Goal: Task Accomplishment & Management: Use online tool/utility

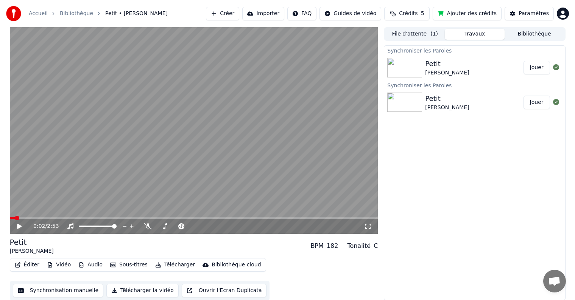
scroll to position [0, 0]
click at [10, 219] on span at bounding box center [12, 218] width 5 height 5
click at [19, 225] on icon at bounding box center [19, 226] width 5 height 5
click at [26, 264] on button "Éditer" at bounding box center [27, 265] width 31 height 11
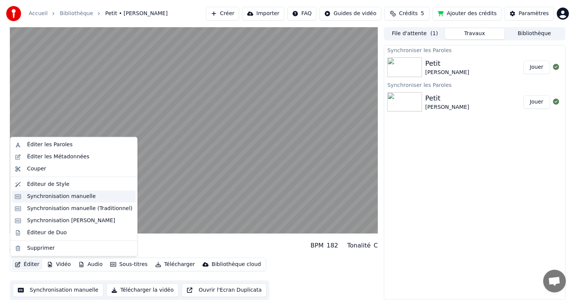
click at [36, 197] on div "Synchronisation manuelle" at bounding box center [61, 197] width 69 height 8
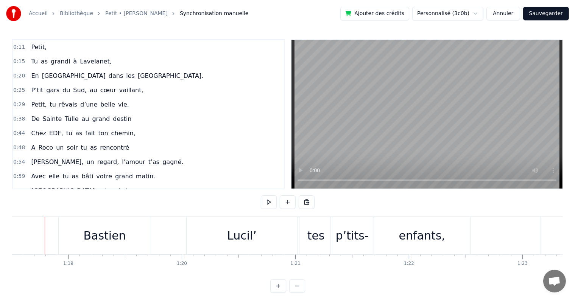
scroll to position [0, 8905]
click at [325, 241] on div "tes" at bounding box center [321, 235] width 17 height 17
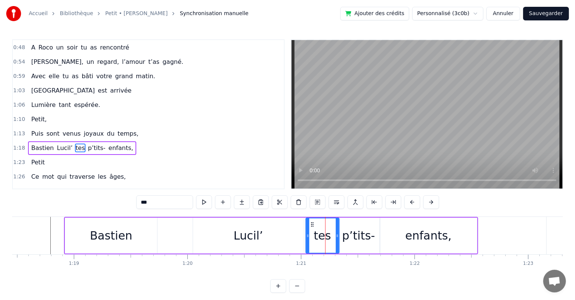
scroll to position [127, 0]
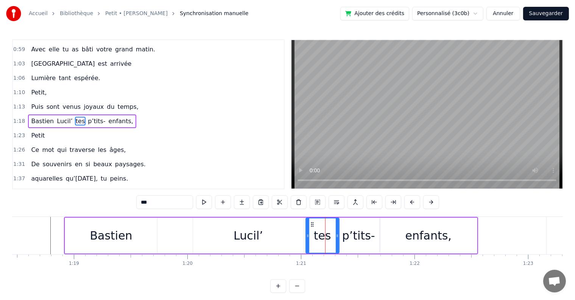
click at [348, 239] on div "p’tits-" at bounding box center [358, 235] width 33 height 17
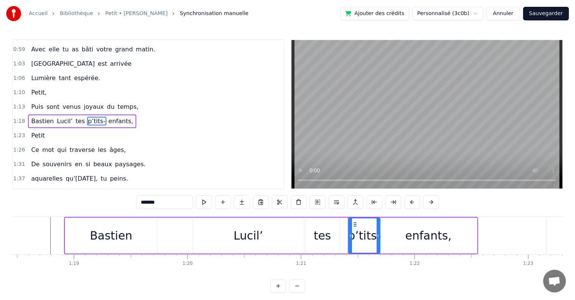
drag, startPoint x: 339, startPoint y: 236, endPoint x: 350, endPoint y: 236, distance: 11.7
click at [350, 236] on icon at bounding box center [350, 236] width 3 height 6
click at [328, 236] on div "tes" at bounding box center [322, 235] width 17 height 17
type input "***"
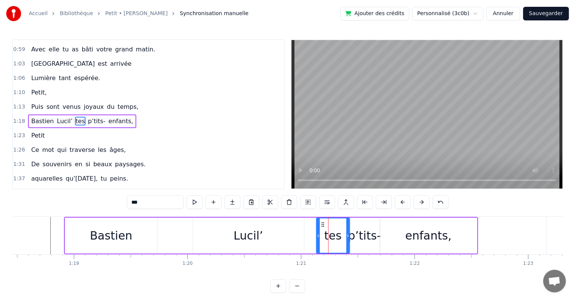
drag, startPoint x: 312, startPoint y: 224, endPoint x: 322, endPoint y: 225, distance: 10.7
click at [322, 225] on icon at bounding box center [323, 225] width 6 height 6
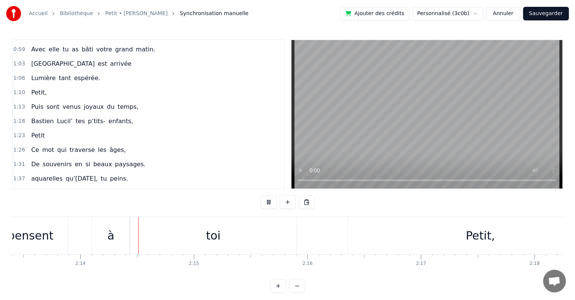
scroll to position [0, 15156]
click at [68, 206] on div "0:11 Petit, 0:15 Tu as grandi à [GEOGRAPHIC_DATA], 0:20 En Ariège dans les [GEO…" at bounding box center [287, 166] width 550 height 254
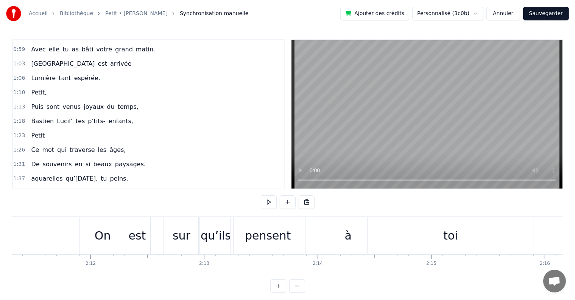
scroll to position [0, 14899]
click at [277, 238] on div "pensent" at bounding box center [273, 235] width 46 height 17
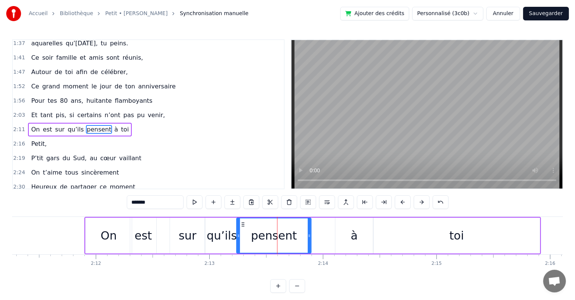
scroll to position [266, 0]
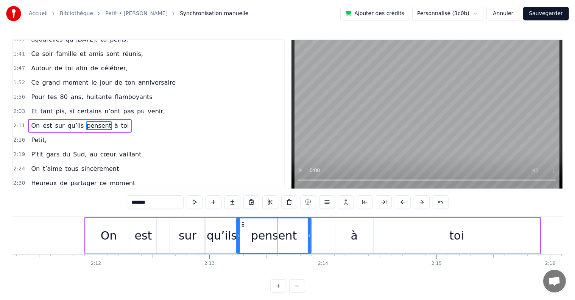
click at [347, 238] on div "à" at bounding box center [353, 236] width 37 height 36
type input "*"
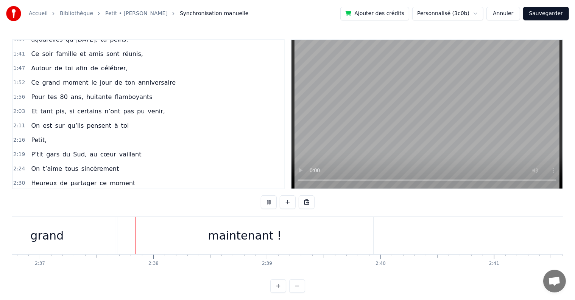
scroll to position [0, 17806]
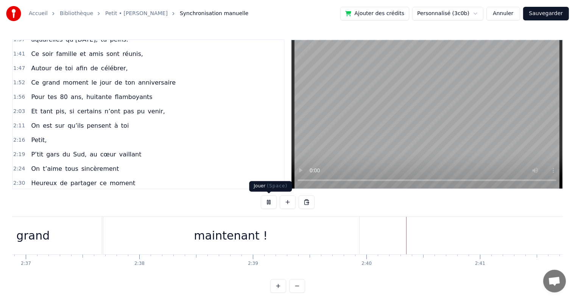
click at [268, 202] on button at bounding box center [269, 203] width 16 height 14
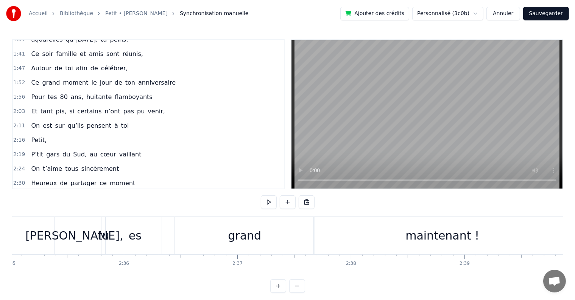
scroll to position [0, 17595]
click at [138, 239] on div "es" at bounding box center [135, 235] width 13 height 17
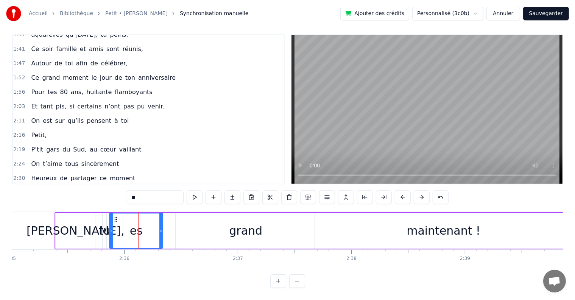
scroll to position [269, 0]
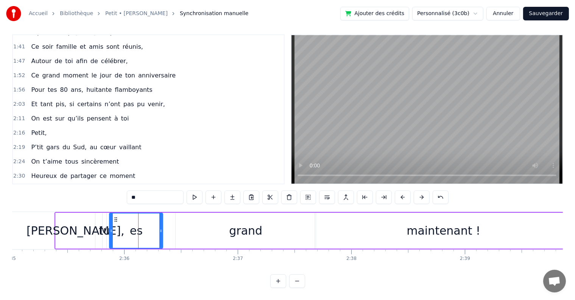
click at [182, 227] on div "grand" at bounding box center [246, 231] width 140 height 36
type input "*****"
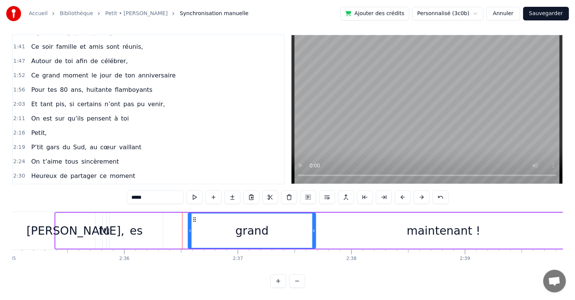
drag, startPoint x: 176, startPoint y: 224, endPoint x: 189, endPoint y: 224, distance: 12.5
click at [189, 228] on icon at bounding box center [189, 231] width 3 height 6
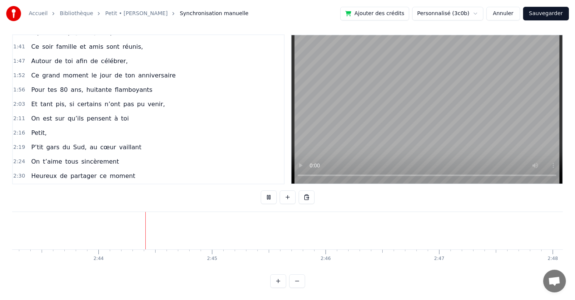
scroll to position [0, 18543]
click at [544, 14] on button "Sauvegarder" at bounding box center [546, 14] width 46 height 14
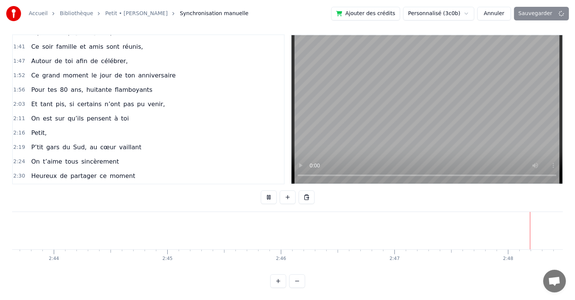
scroll to position [0, 18785]
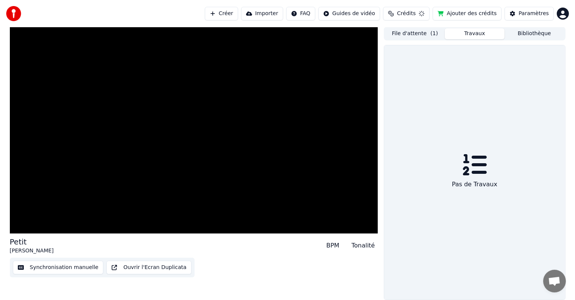
scroll to position [0, 0]
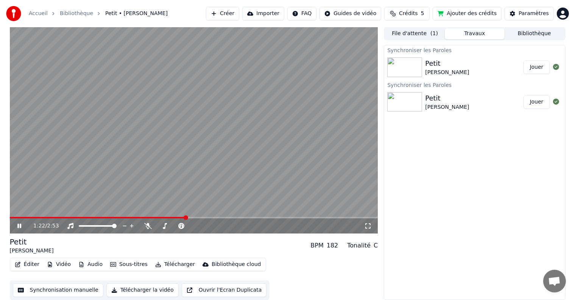
click at [145, 157] on video at bounding box center [194, 130] width 368 height 207
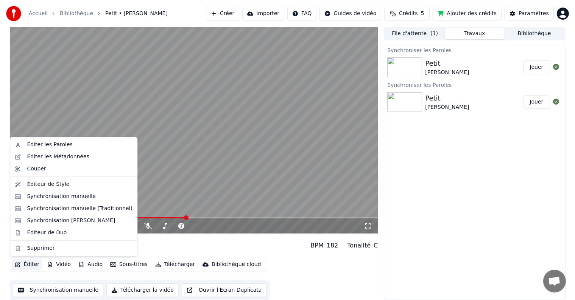
click at [20, 264] on button "Éditer" at bounding box center [27, 265] width 31 height 11
click at [39, 193] on div "Synchronisation manuelle" at bounding box center [61, 197] width 69 height 8
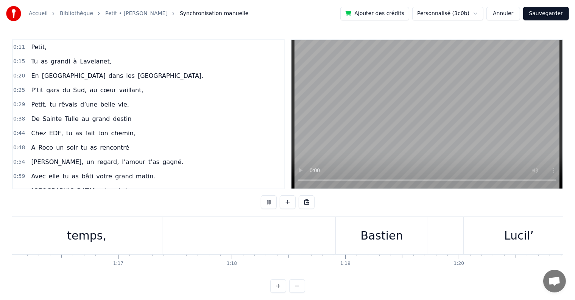
scroll to position [0, 8739]
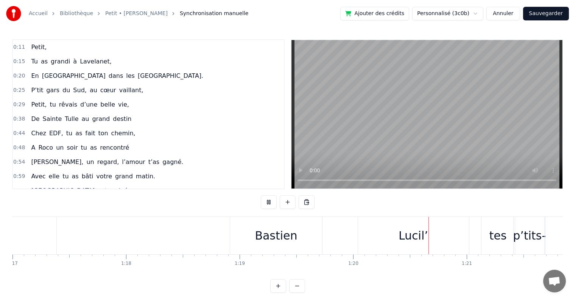
click at [251, 184] on div "1:03 [PERSON_NAME] est arrivée" at bounding box center [148, 191] width 271 height 14
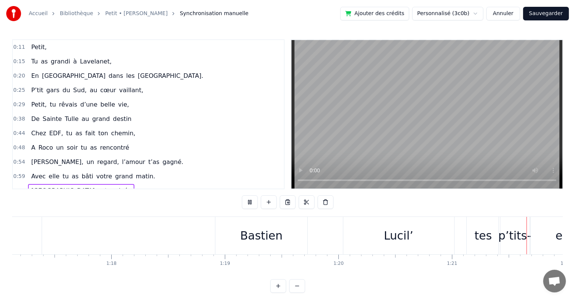
click at [244, 235] on div "Bastien" at bounding box center [261, 235] width 92 height 37
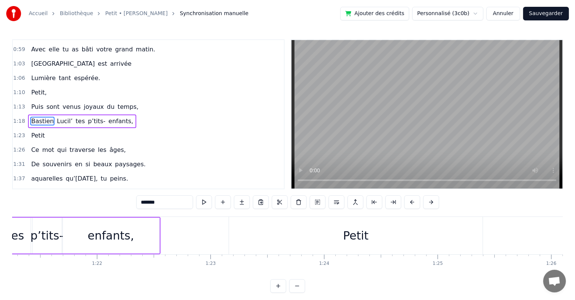
scroll to position [0, 8741]
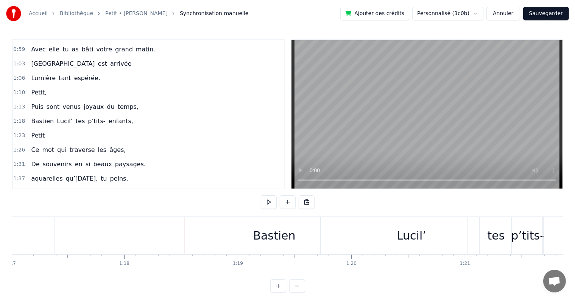
click at [277, 235] on div "Bastien" at bounding box center [274, 235] width 42 height 17
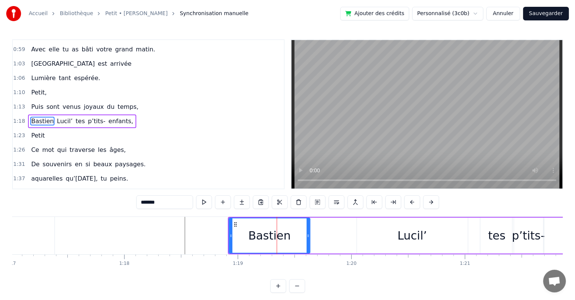
drag, startPoint x: 318, startPoint y: 238, endPoint x: 307, endPoint y: 238, distance: 11.0
click at [307, 237] on icon at bounding box center [307, 236] width 3 height 6
click at [362, 235] on div "Lucil’" at bounding box center [412, 236] width 111 height 36
type input "******"
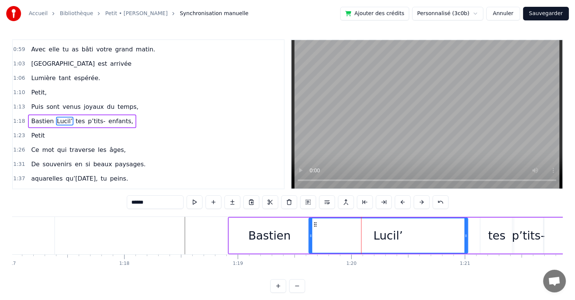
drag, startPoint x: 358, startPoint y: 236, endPoint x: 309, endPoint y: 235, distance: 48.1
click at [309, 235] on icon at bounding box center [310, 236] width 3 height 6
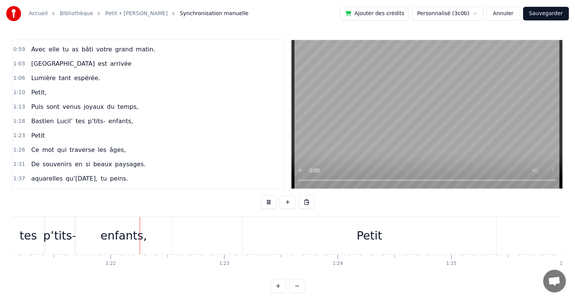
scroll to position [0, 9224]
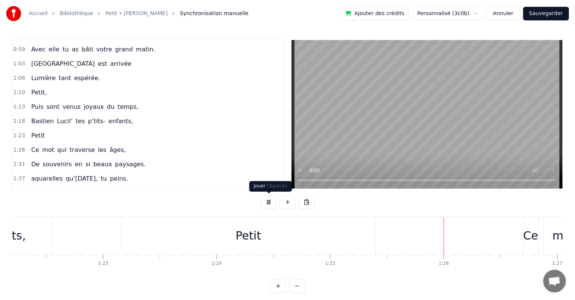
click at [268, 200] on button at bounding box center [269, 203] width 16 height 14
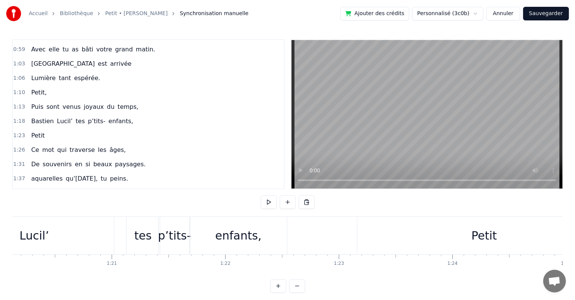
scroll to position [0, 9088]
click at [155, 246] on div "tes" at bounding box center [149, 235] width 33 height 37
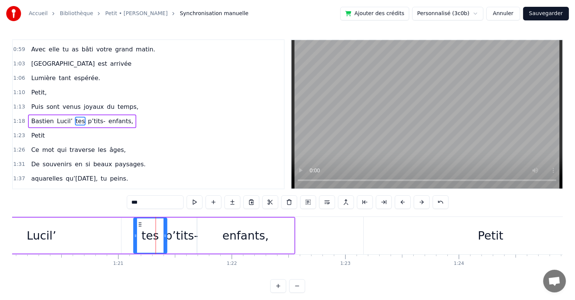
click at [183, 234] on div "p’tits-" at bounding box center [181, 235] width 33 height 17
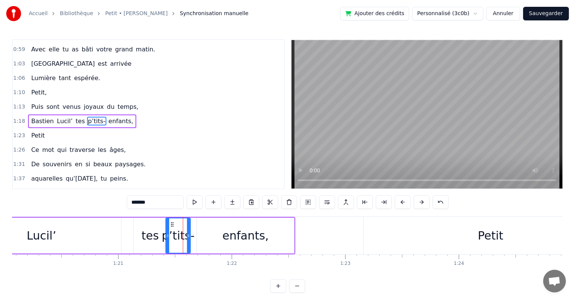
drag, startPoint x: 194, startPoint y: 237, endPoint x: 187, endPoint y: 236, distance: 7.6
click at [187, 236] on icon at bounding box center [188, 236] width 3 height 6
click at [200, 237] on div "enfants," at bounding box center [245, 236] width 97 height 36
type input "********"
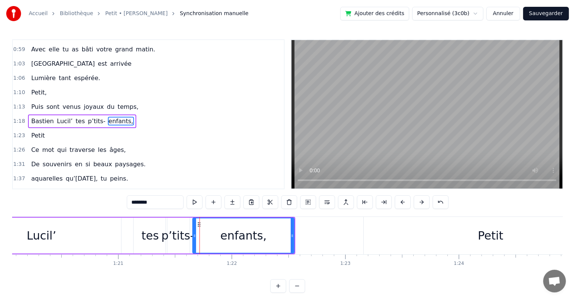
drag, startPoint x: 199, startPoint y: 236, endPoint x: 195, endPoint y: 236, distance: 4.2
click at [195, 236] on icon at bounding box center [194, 236] width 3 height 6
drag, startPoint x: 292, startPoint y: 237, endPoint x: 276, endPoint y: 236, distance: 15.9
click at [276, 236] on icon at bounding box center [276, 236] width 3 height 6
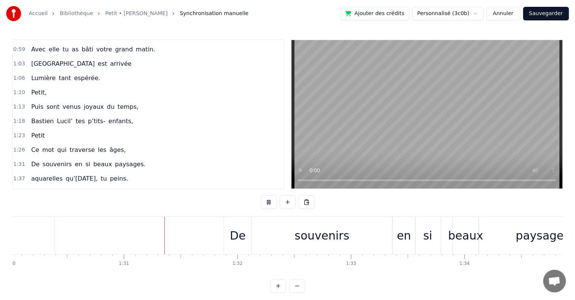
scroll to position [0, 10256]
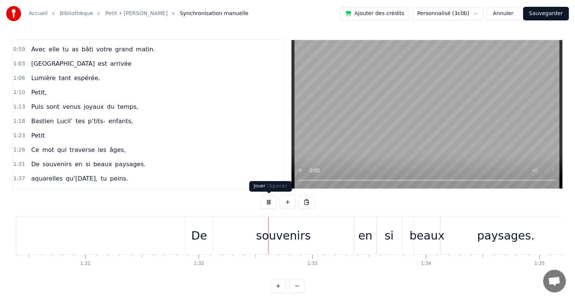
drag, startPoint x: 269, startPoint y: 201, endPoint x: 255, endPoint y: 210, distance: 16.7
click at [269, 201] on button at bounding box center [269, 203] width 16 height 14
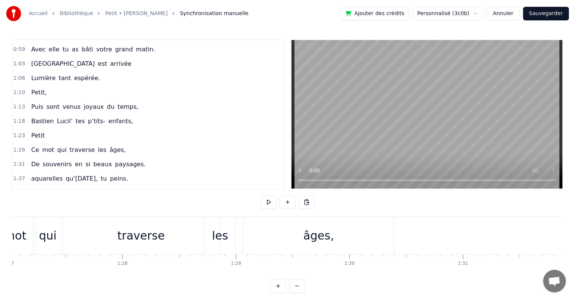
scroll to position [0, 9877]
click at [137, 238] on div "traverse" at bounding box center [141, 235] width 47 height 17
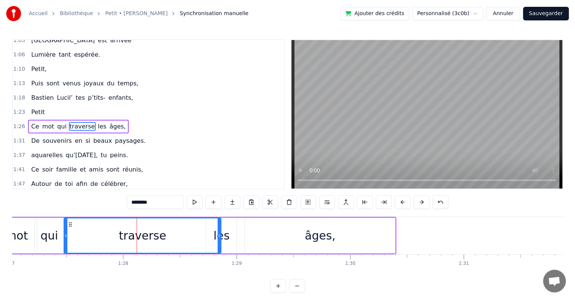
scroll to position [155, 0]
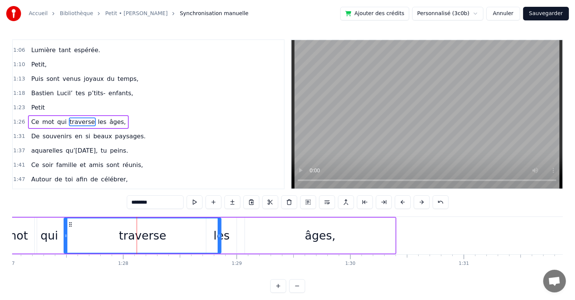
click at [217, 238] on div "traverse" at bounding box center [142, 236] width 156 height 34
click at [187, 234] on div "traverse" at bounding box center [142, 236] width 156 height 34
click at [148, 233] on div "traverse" at bounding box center [142, 235] width 47 height 17
drag, startPoint x: 220, startPoint y: 225, endPoint x: 206, endPoint y: 224, distance: 14.0
click at [206, 224] on div at bounding box center [205, 236] width 3 height 34
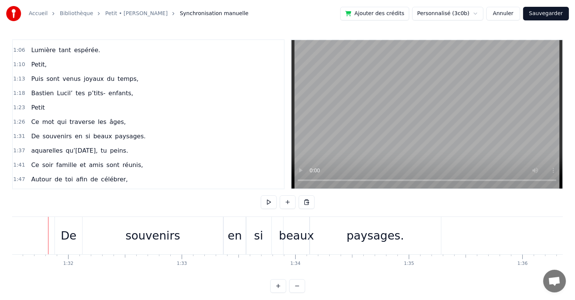
scroll to position [0, 10384]
click at [157, 238] on div "souvenirs" at bounding box center [155, 235] width 55 height 17
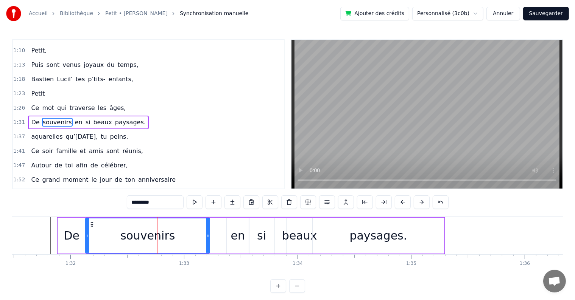
drag, startPoint x: 224, startPoint y: 235, endPoint x: 208, endPoint y: 234, distance: 16.3
click at [208, 234] on icon at bounding box center [207, 236] width 3 height 6
click at [230, 222] on div "en" at bounding box center [238, 236] width 22 height 36
type input "**"
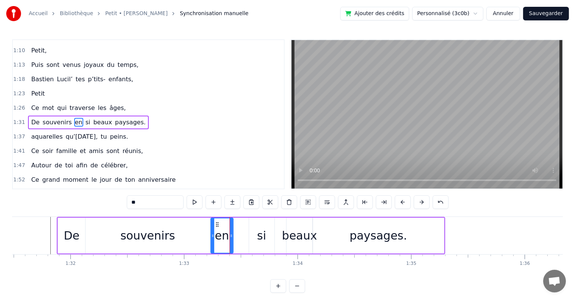
drag, startPoint x: 231, startPoint y: 222, endPoint x: 215, endPoint y: 223, distance: 16.3
click at [215, 223] on icon at bounding box center [217, 225] width 6 height 6
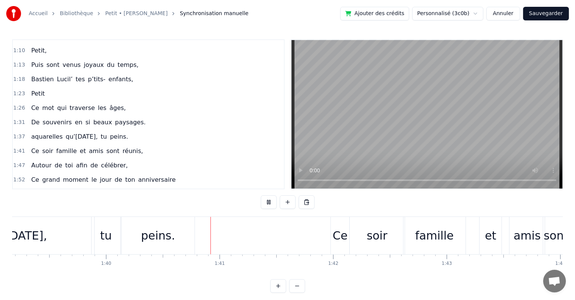
scroll to position [0, 11349]
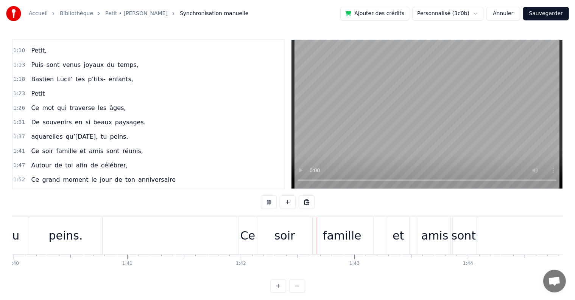
click at [50, 268] on div "Petit, Tu as grandi à [GEOGRAPHIC_DATA], En [GEOGRAPHIC_DATA] dans les [GEOGRAP…" at bounding box center [287, 245] width 550 height 57
click at [274, 200] on button at bounding box center [269, 203] width 16 height 14
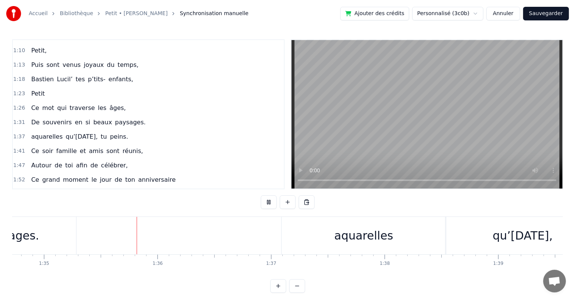
scroll to position [0, 10769]
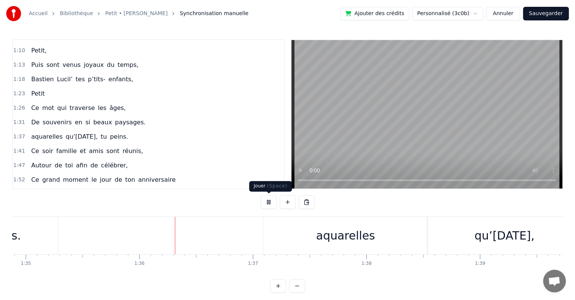
click at [268, 198] on button at bounding box center [269, 203] width 16 height 14
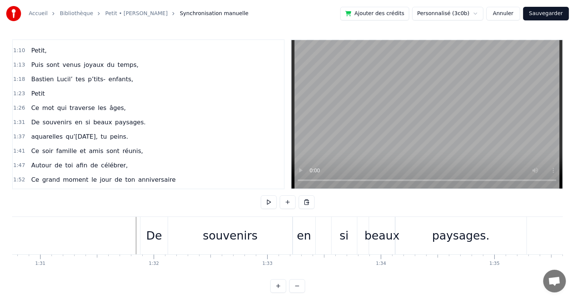
scroll to position [0, 10300]
click at [301, 240] on div "en" at bounding box center [304, 235] width 14 height 17
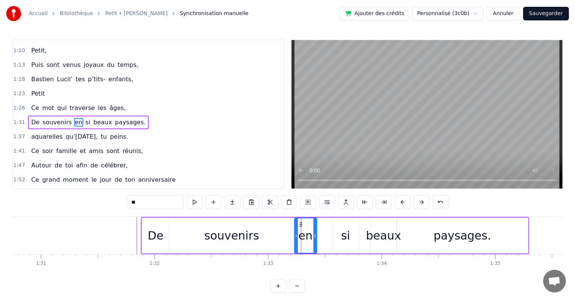
click at [263, 237] on div "souvenirs" at bounding box center [231, 236] width 124 height 36
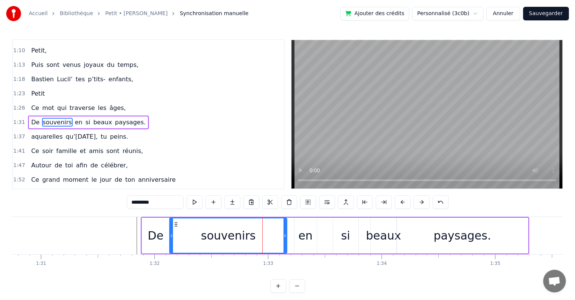
drag, startPoint x: 291, startPoint y: 236, endPoint x: 285, endPoint y: 235, distance: 6.9
click at [285, 235] on icon at bounding box center [284, 236] width 3 height 6
click at [303, 224] on div "en" at bounding box center [305, 236] width 22 height 36
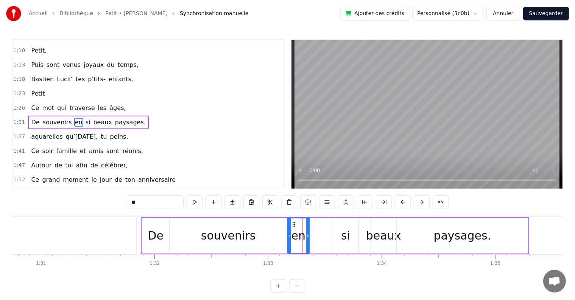
drag, startPoint x: 300, startPoint y: 224, endPoint x: 293, endPoint y: 223, distance: 7.2
click at [293, 223] on icon at bounding box center [293, 225] width 6 height 6
click at [348, 235] on div "si" at bounding box center [345, 235] width 9 height 17
type input "**"
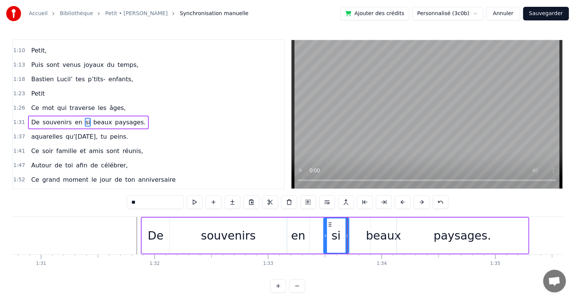
drag, startPoint x: 340, startPoint y: 224, endPoint x: 330, endPoint y: 223, distance: 9.9
click at [330, 223] on icon at bounding box center [330, 225] width 6 height 6
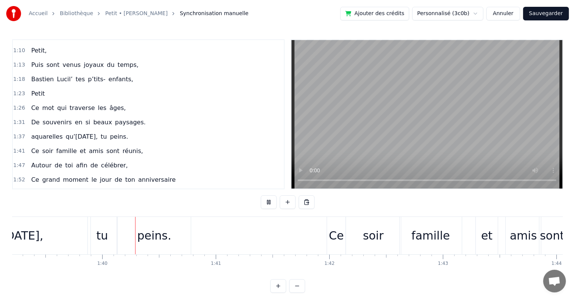
scroll to position [0, 11275]
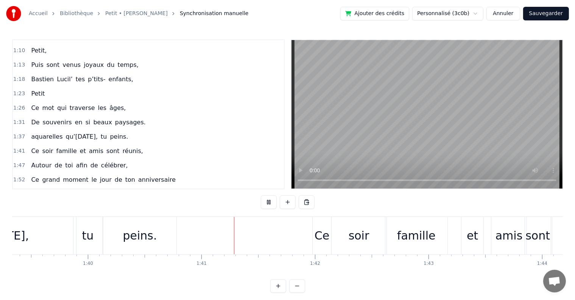
click at [237, 188] on div "1:56 Pour tes 80 ans, huitante flamboyants" at bounding box center [148, 194] width 271 height 14
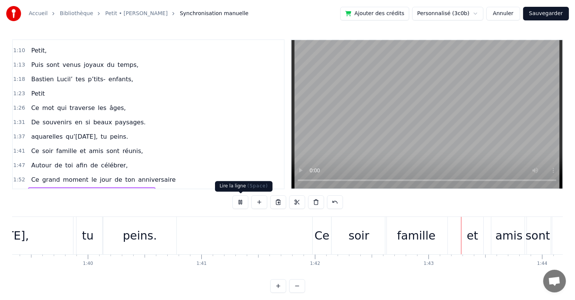
click at [245, 203] on button at bounding box center [240, 203] width 16 height 14
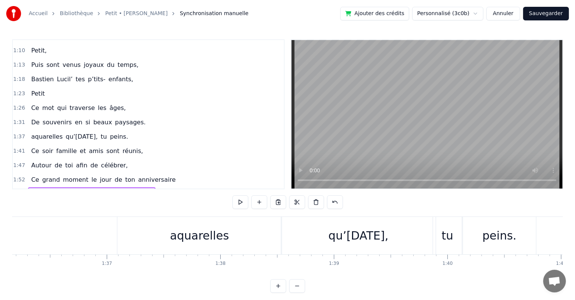
scroll to position [0, 10911]
click at [258, 239] on div "aquarelles" at bounding box center [203, 235] width 164 height 37
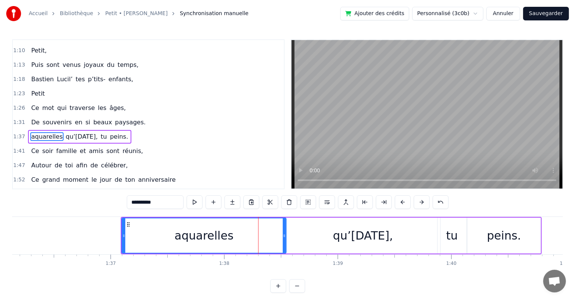
scroll to position [183, 0]
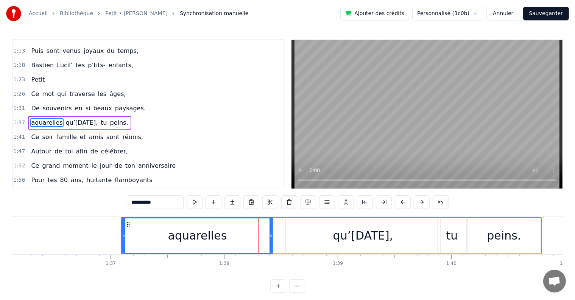
drag, startPoint x: 283, startPoint y: 231, endPoint x: 270, endPoint y: 230, distance: 13.3
click at [270, 230] on div at bounding box center [270, 236] width 3 height 34
click at [307, 230] on div "qu’[DATE]," at bounding box center [363, 236] width 154 height 36
type input "**********"
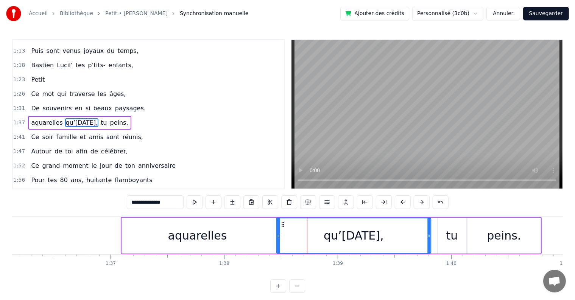
drag, startPoint x: 291, startPoint y: 222, endPoint x: 282, endPoint y: 222, distance: 9.5
click at [282, 222] on icon at bounding box center [283, 225] width 6 height 6
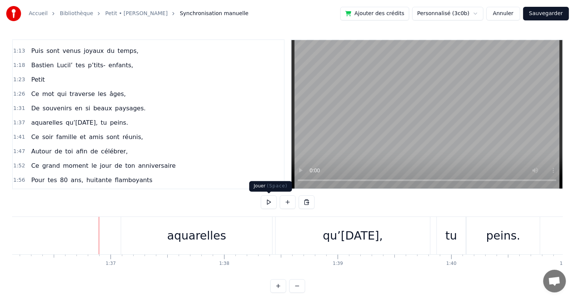
click at [267, 202] on button at bounding box center [269, 203] width 16 height 14
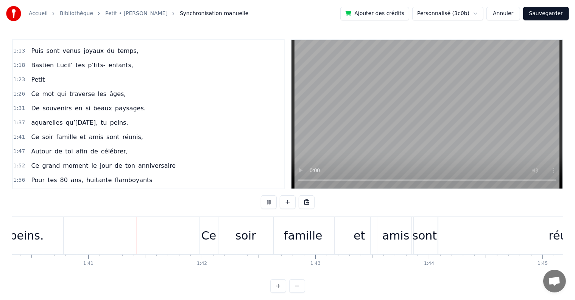
scroll to position [0, 11405]
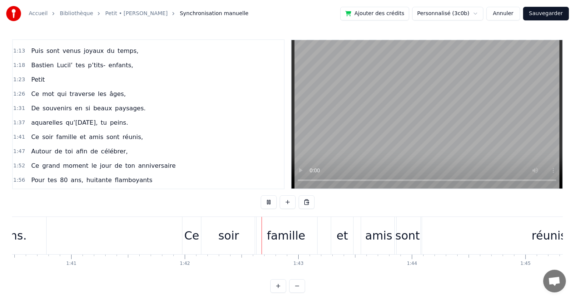
click at [263, 203] on button at bounding box center [269, 203] width 16 height 14
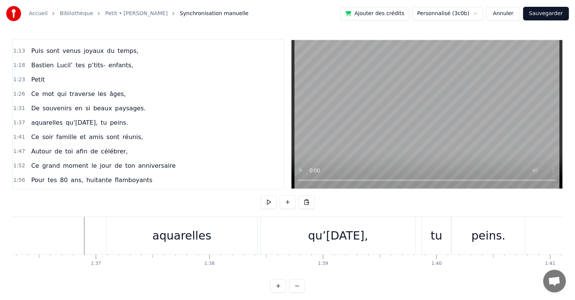
scroll to position [0, 10921]
click at [174, 238] on div "aquarelles" at bounding box center [187, 235] width 59 height 17
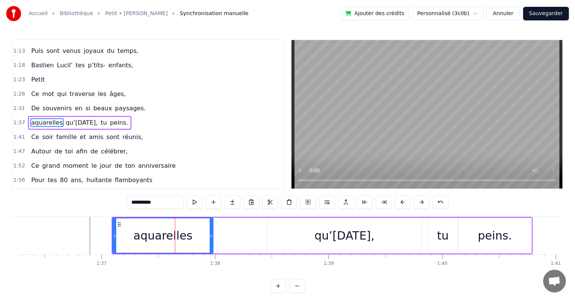
drag, startPoint x: 261, startPoint y: 236, endPoint x: 210, endPoint y: 233, distance: 50.8
click at [210, 233] on icon at bounding box center [211, 236] width 3 height 6
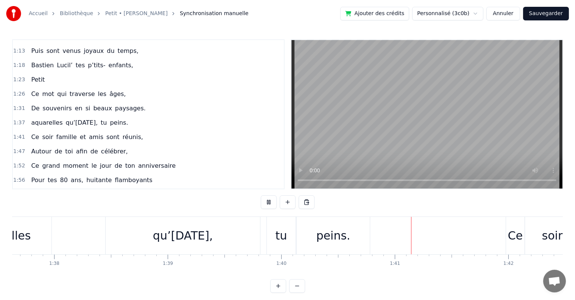
click at [79, 242] on div "aquarelles qu’[DATE], tu peins." at bounding box center [161, 235] width 421 height 37
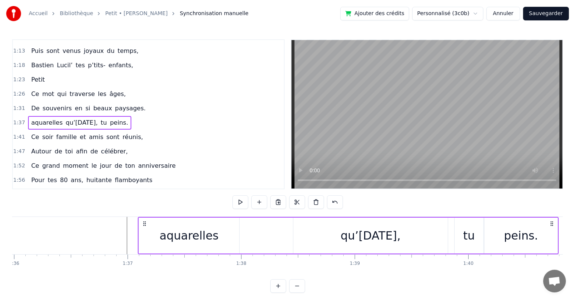
scroll to position [0, 10888]
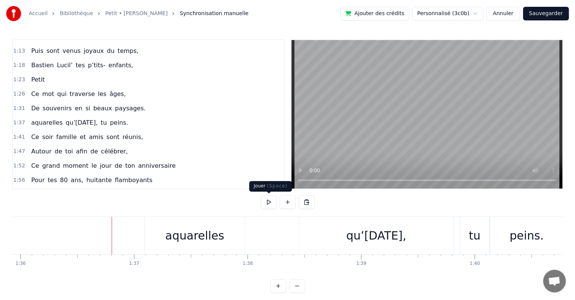
click at [268, 203] on button at bounding box center [269, 203] width 16 height 14
click at [375, 243] on div "qu’[DATE]," at bounding box center [376, 235] width 60 height 17
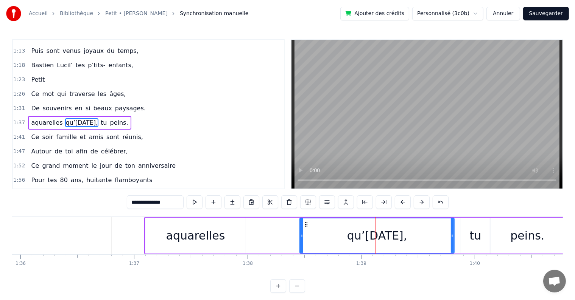
click at [449, 236] on div "qu’[DATE]," at bounding box center [377, 236] width 154 height 34
drag, startPoint x: 453, startPoint y: 236, endPoint x: 432, endPoint y: 235, distance: 20.4
click at [432, 235] on icon at bounding box center [431, 236] width 3 height 6
click at [463, 232] on div "tu" at bounding box center [475, 236] width 29 height 36
type input "**"
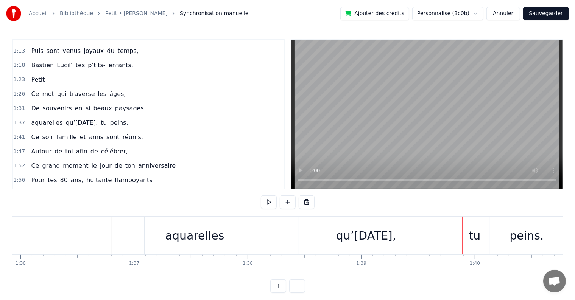
click at [463, 233] on div "tu" at bounding box center [474, 235] width 29 height 37
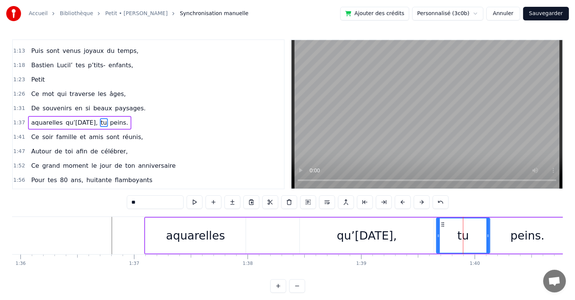
drag, startPoint x: 462, startPoint y: 236, endPoint x: 432, endPoint y: 236, distance: 29.9
click at [437, 236] on icon at bounding box center [438, 236] width 3 height 6
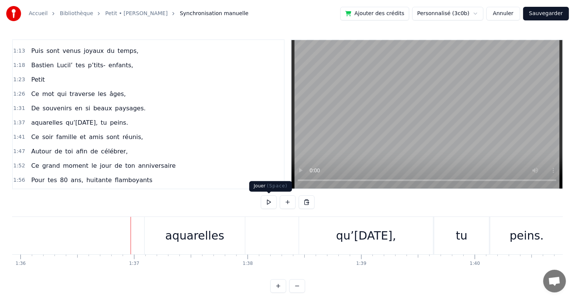
click at [264, 204] on button at bounding box center [269, 203] width 16 height 14
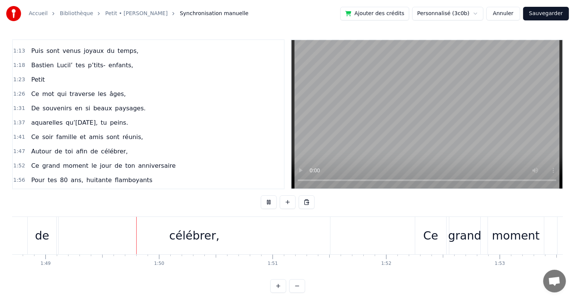
scroll to position [0, 12354]
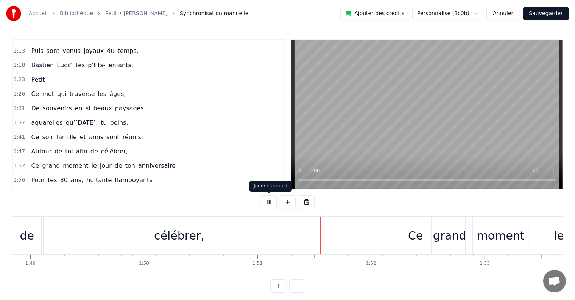
click at [269, 202] on button at bounding box center [269, 203] width 16 height 14
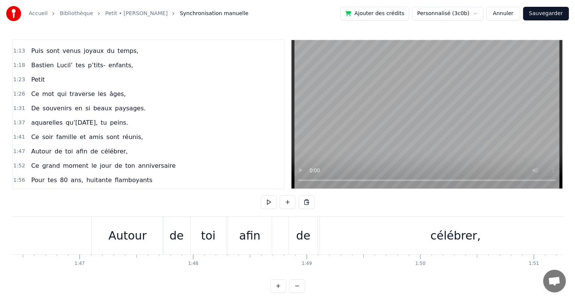
scroll to position [0, 12066]
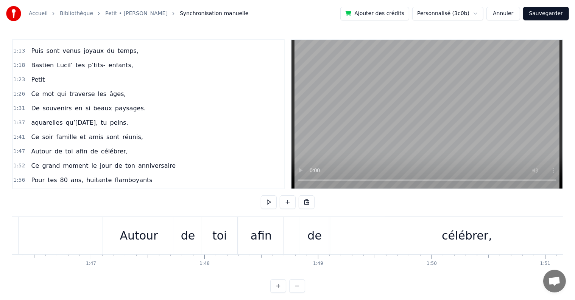
click at [306, 241] on div "de" at bounding box center [314, 235] width 29 height 37
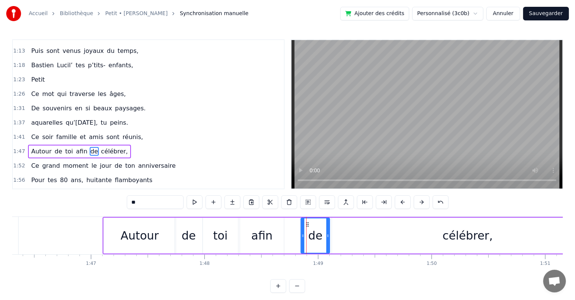
scroll to position [211, 0]
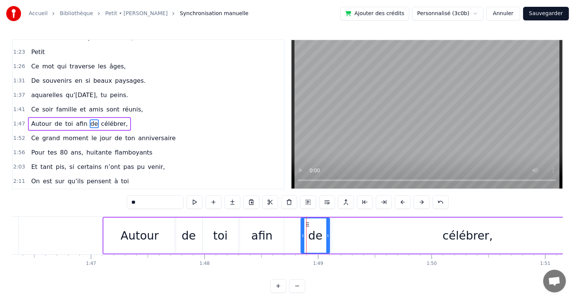
click at [348, 234] on div "célébrer," at bounding box center [467, 236] width 271 height 36
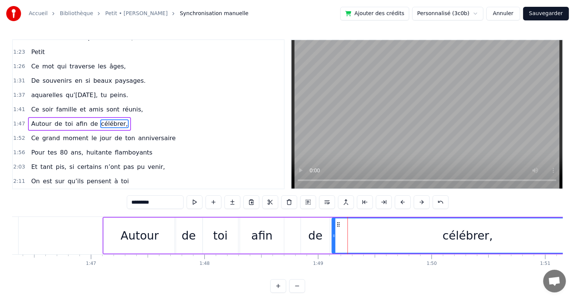
click at [321, 235] on div "de" at bounding box center [315, 235] width 14 height 17
type input "**"
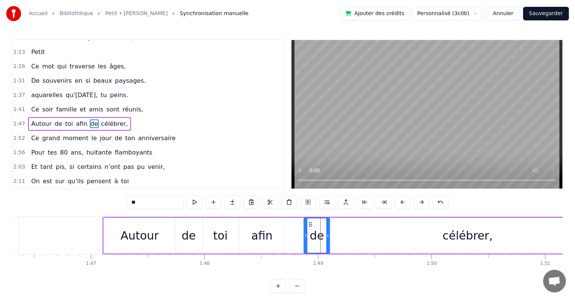
click at [304, 234] on icon at bounding box center [305, 236] width 3 height 6
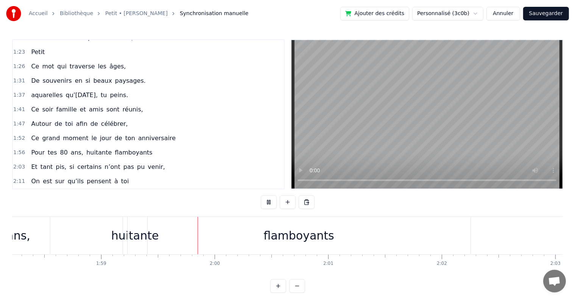
scroll to position [0, 13507]
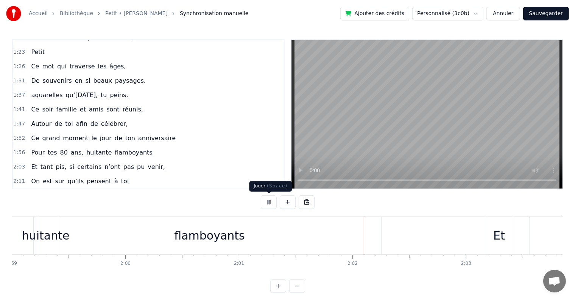
click at [268, 205] on button at bounding box center [269, 203] width 16 height 14
click at [101, 244] on div "flamboyants" at bounding box center [209, 235] width 343 height 37
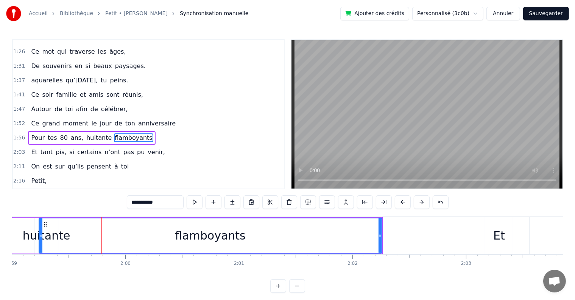
scroll to position [239, 0]
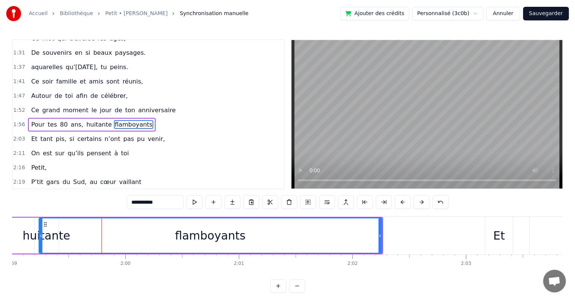
click at [177, 235] on div "flamboyants" at bounding box center [210, 236] width 342 height 34
click at [37, 231] on div "huitante" at bounding box center [47, 235] width 48 height 17
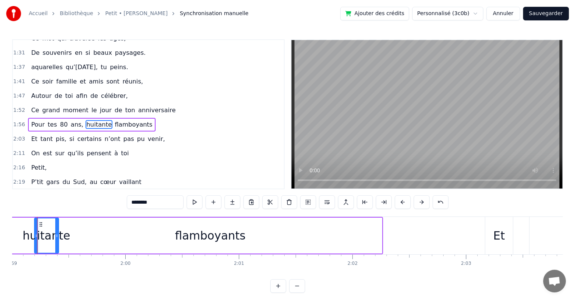
scroll to position [0, 13494]
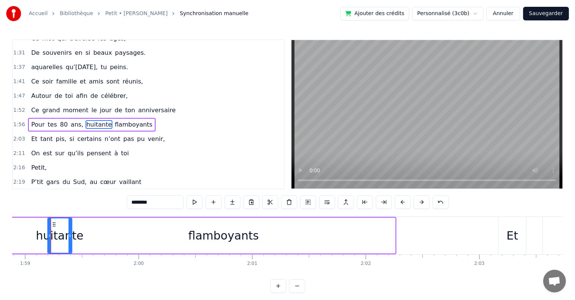
click at [43, 233] on div "huitante" at bounding box center [60, 235] width 48 height 17
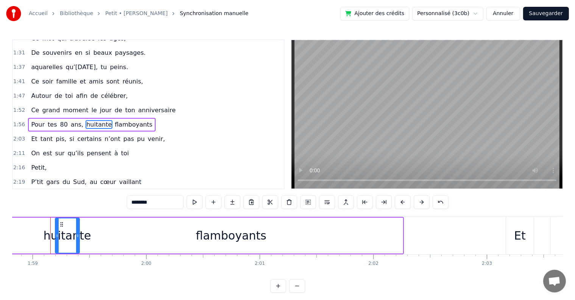
click at [70, 234] on div "huitante" at bounding box center [68, 235] width 48 height 17
drag, startPoint x: 56, startPoint y: 234, endPoint x: 43, endPoint y: 233, distance: 13.3
click at [43, 233] on icon at bounding box center [43, 236] width 3 height 6
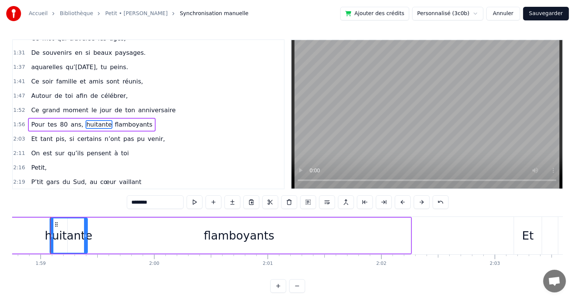
click at [100, 235] on div "flamboyants" at bounding box center [239, 236] width 343 height 36
type input "**********"
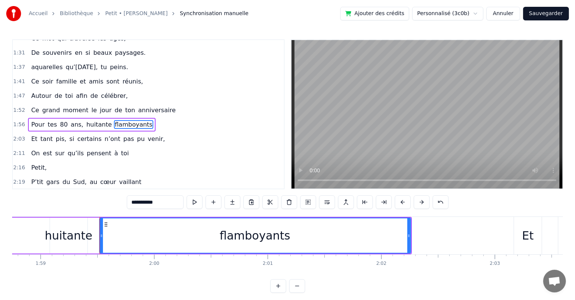
drag, startPoint x: 70, startPoint y: 236, endPoint x: 102, endPoint y: 235, distance: 31.8
click at [102, 235] on icon at bounding box center [101, 236] width 3 height 6
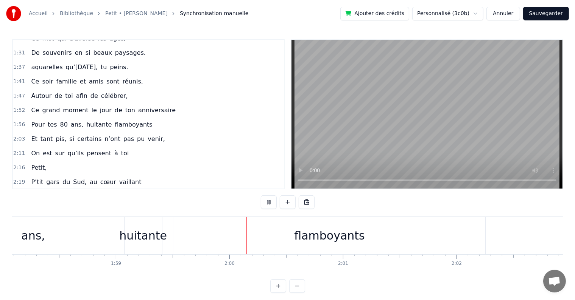
scroll to position [0, 13537]
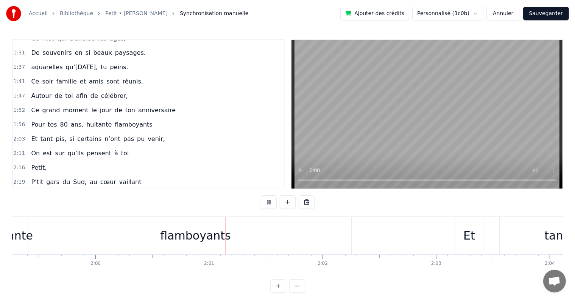
click at [224, 190] on div "2:24 On t’aime tous sincèrement" at bounding box center [148, 197] width 271 height 14
click at [242, 202] on button at bounding box center [240, 203] width 16 height 14
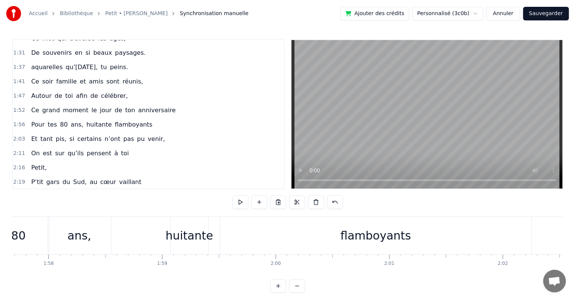
scroll to position [0, 13356]
click at [186, 235] on div "huitante" at bounding box center [191, 235] width 48 height 17
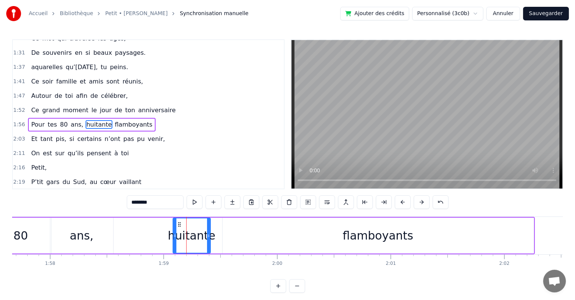
drag, startPoint x: 178, startPoint y: 219, endPoint x: 188, endPoint y: 219, distance: 9.5
click at [188, 219] on div "huitante" at bounding box center [191, 236] width 37 height 34
drag, startPoint x: 177, startPoint y: 224, endPoint x: 189, endPoint y: 225, distance: 12.1
click at [189, 225] on icon at bounding box center [191, 225] width 6 height 6
click at [267, 238] on div "flamboyants" at bounding box center [377, 236] width 311 height 36
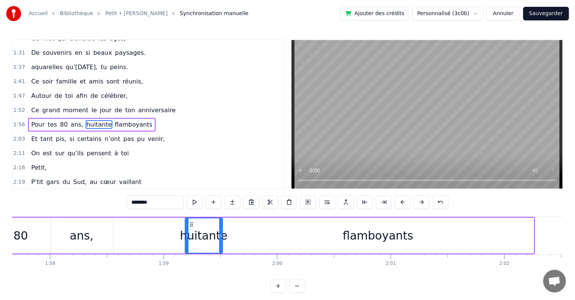
type input "**********"
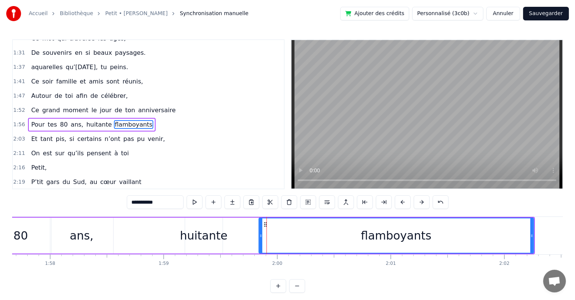
drag, startPoint x: 224, startPoint y: 236, endPoint x: 260, endPoint y: 238, distance: 36.4
click at [260, 238] on icon at bounding box center [260, 236] width 3 height 6
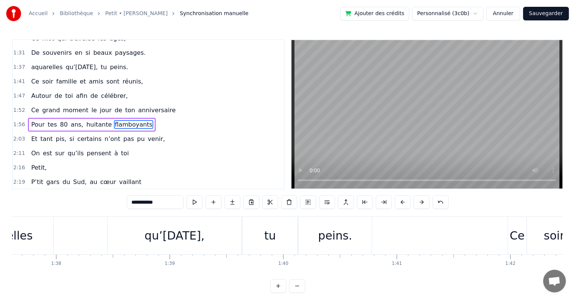
scroll to position [0, 10947]
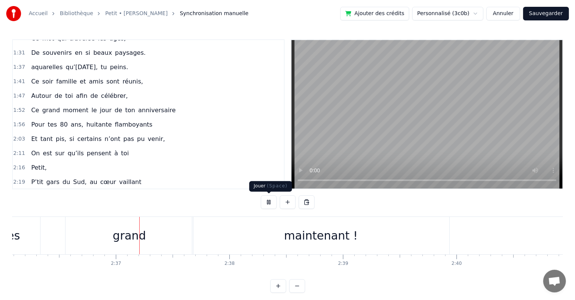
scroll to position [0, 17719]
click at [268, 202] on button at bounding box center [269, 203] width 16 height 14
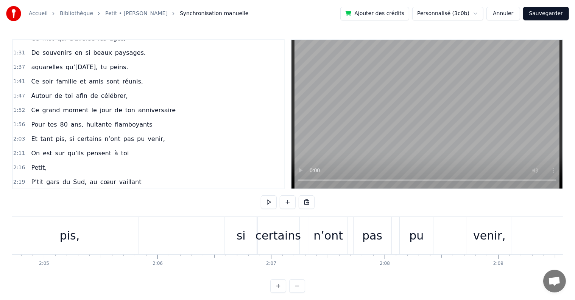
scroll to position [0, 14147]
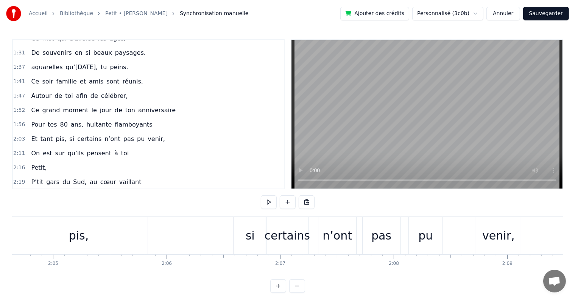
click at [187, 229] on div "Et tant pis, si certains n’ont pas pu venir," at bounding box center [184, 235] width 678 height 37
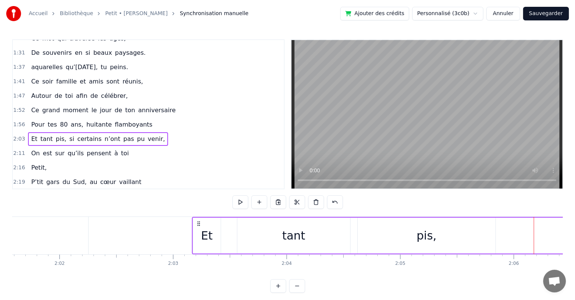
scroll to position [0, 13799]
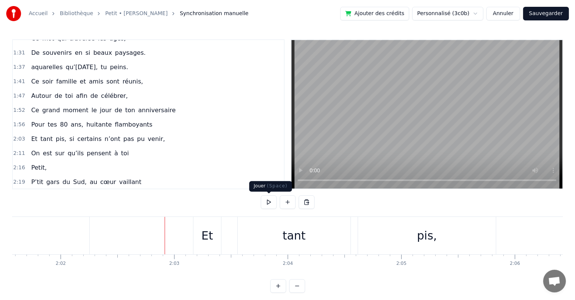
click at [266, 201] on button at bounding box center [269, 203] width 16 height 14
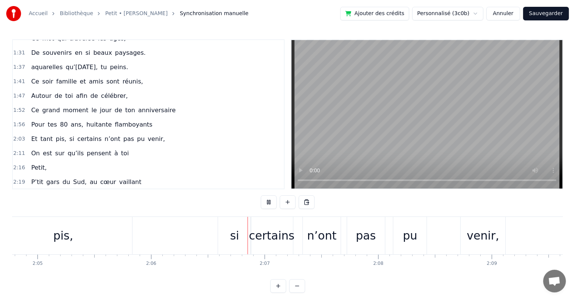
scroll to position [0, 14297]
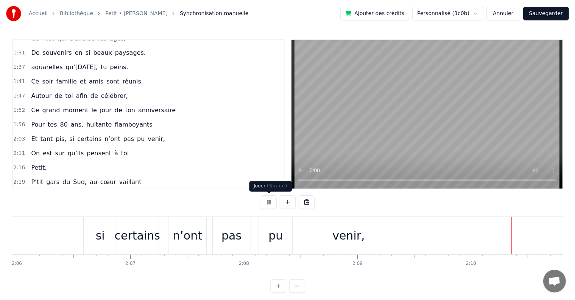
click at [268, 203] on button at bounding box center [269, 203] width 16 height 14
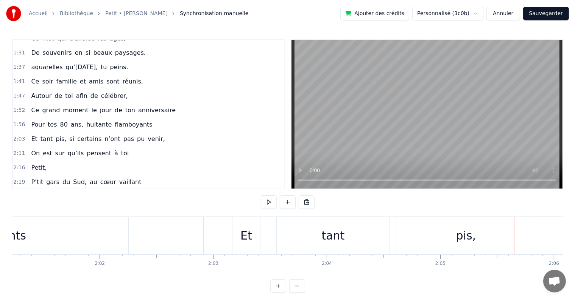
scroll to position [0, 13755]
click at [326, 238] on div "tant" at bounding box center [337, 235] width 113 height 37
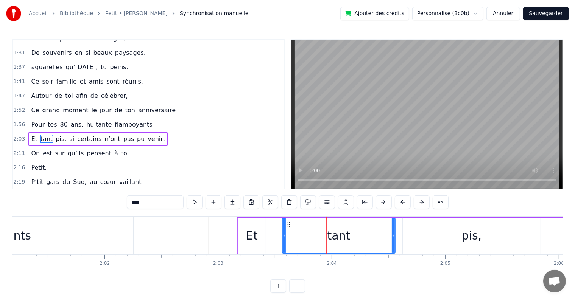
scroll to position [253, 0]
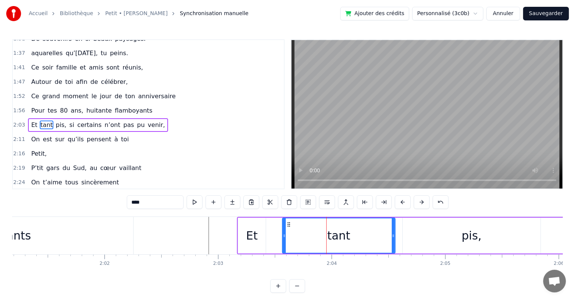
click at [259, 235] on div "Et" at bounding box center [252, 236] width 28 height 36
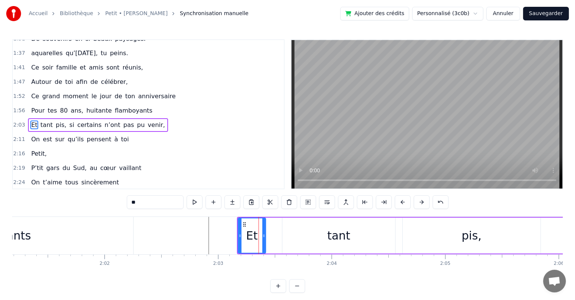
click at [291, 232] on div "tant" at bounding box center [338, 236] width 113 height 36
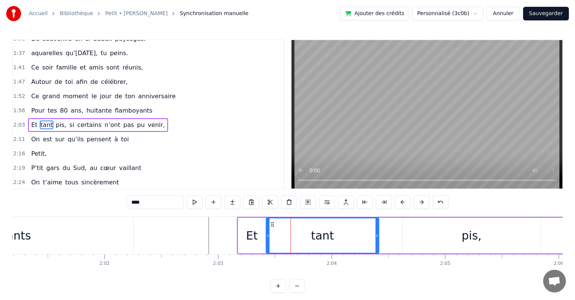
drag, startPoint x: 288, startPoint y: 223, endPoint x: 271, endPoint y: 222, distance: 17.4
click at [271, 222] on icon at bounding box center [272, 225] width 6 height 6
click at [416, 231] on div "pis," at bounding box center [472, 236] width 138 height 36
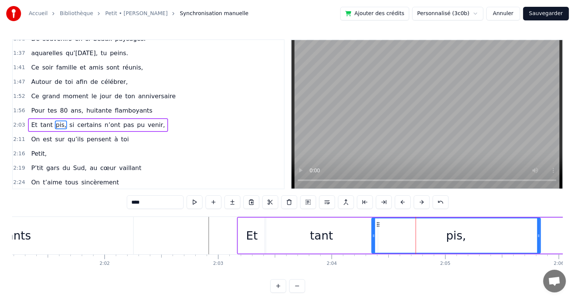
drag, startPoint x: 404, startPoint y: 237, endPoint x: 373, endPoint y: 239, distance: 31.1
click at [373, 239] on div at bounding box center [373, 236] width 3 height 34
click at [351, 238] on div "tant" at bounding box center [321, 236] width 113 height 36
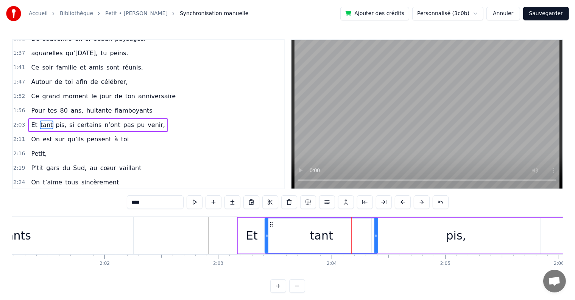
click at [387, 234] on div "pis," at bounding box center [456, 236] width 169 height 36
type input "****"
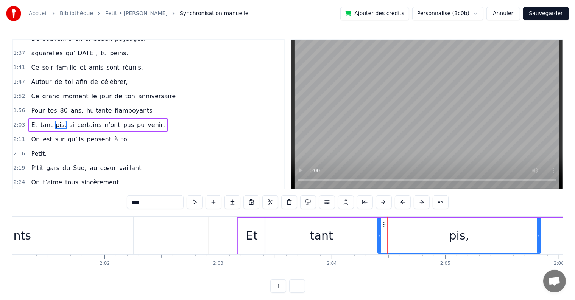
drag, startPoint x: 372, startPoint y: 235, endPoint x: 378, endPoint y: 235, distance: 6.1
click at [378, 235] on icon at bounding box center [379, 236] width 3 height 6
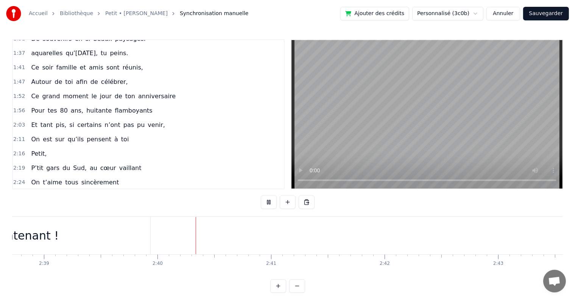
scroll to position [0, 18106]
click at [532, 11] on button "Sauvegarder" at bounding box center [546, 14] width 46 height 14
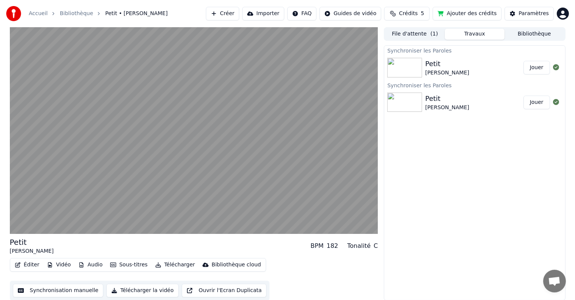
click at [126, 293] on button "Télécharger la vidéo" at bounding box center [142, 291] width 72 height 14
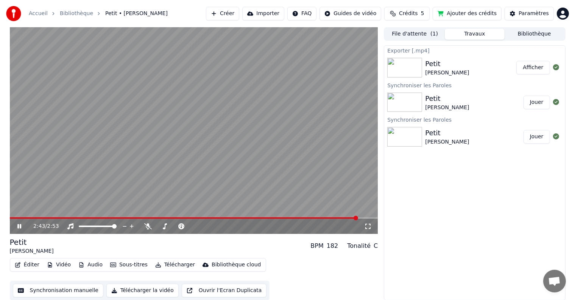
click at [534, 65] on button "Afficher" at bounding box center [532, 68] width 33 height 14
